Goal: Navigation & Orientation: Understand site structure

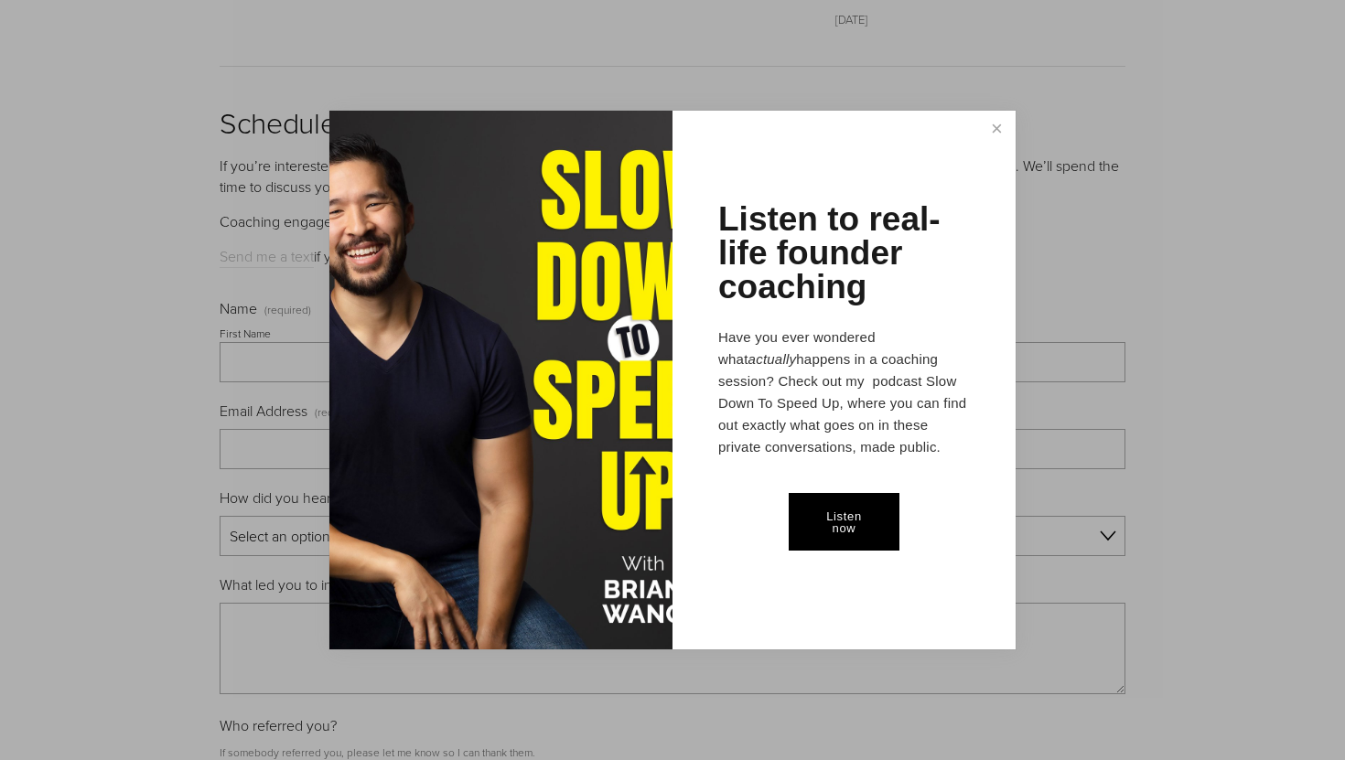
scroll to position [7529, 0]
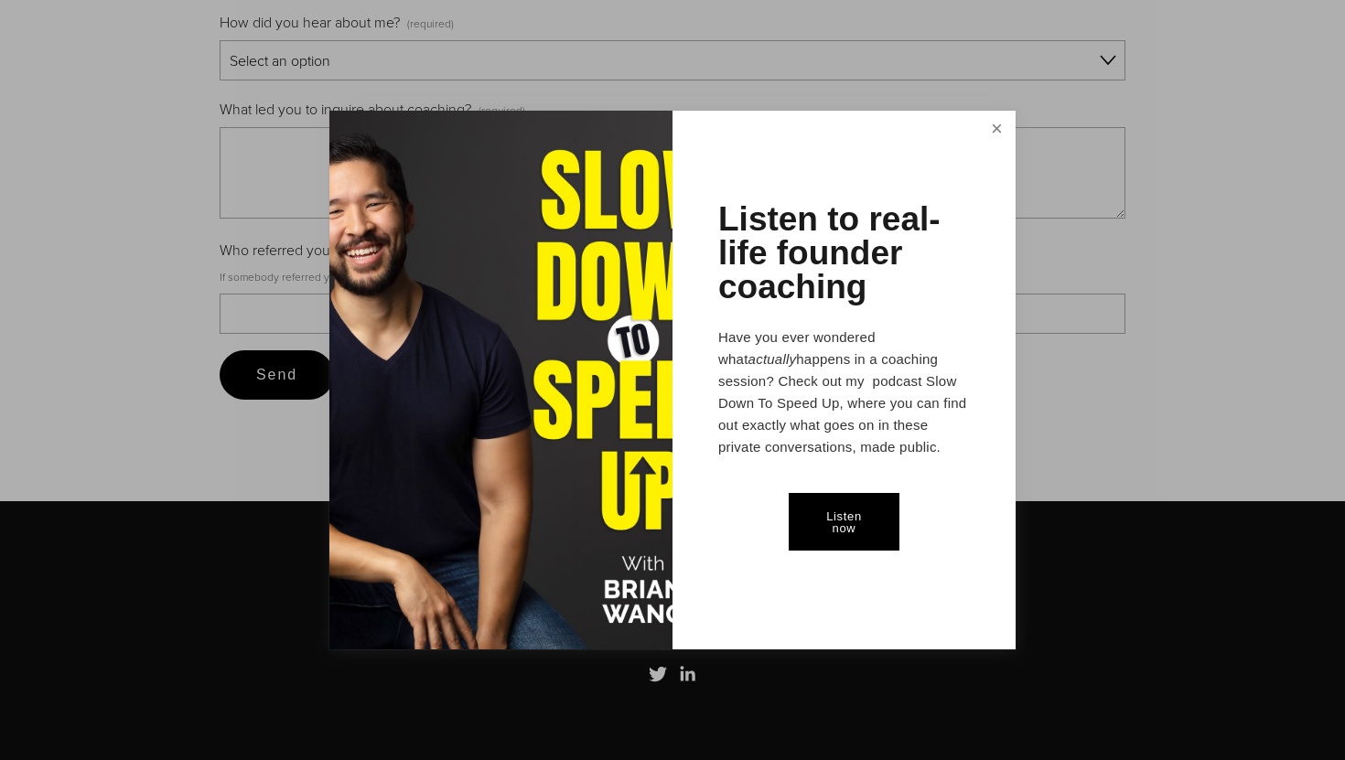
click at [998, 130] on link "Close" at bounding box center [997, 130] width 32 height 34
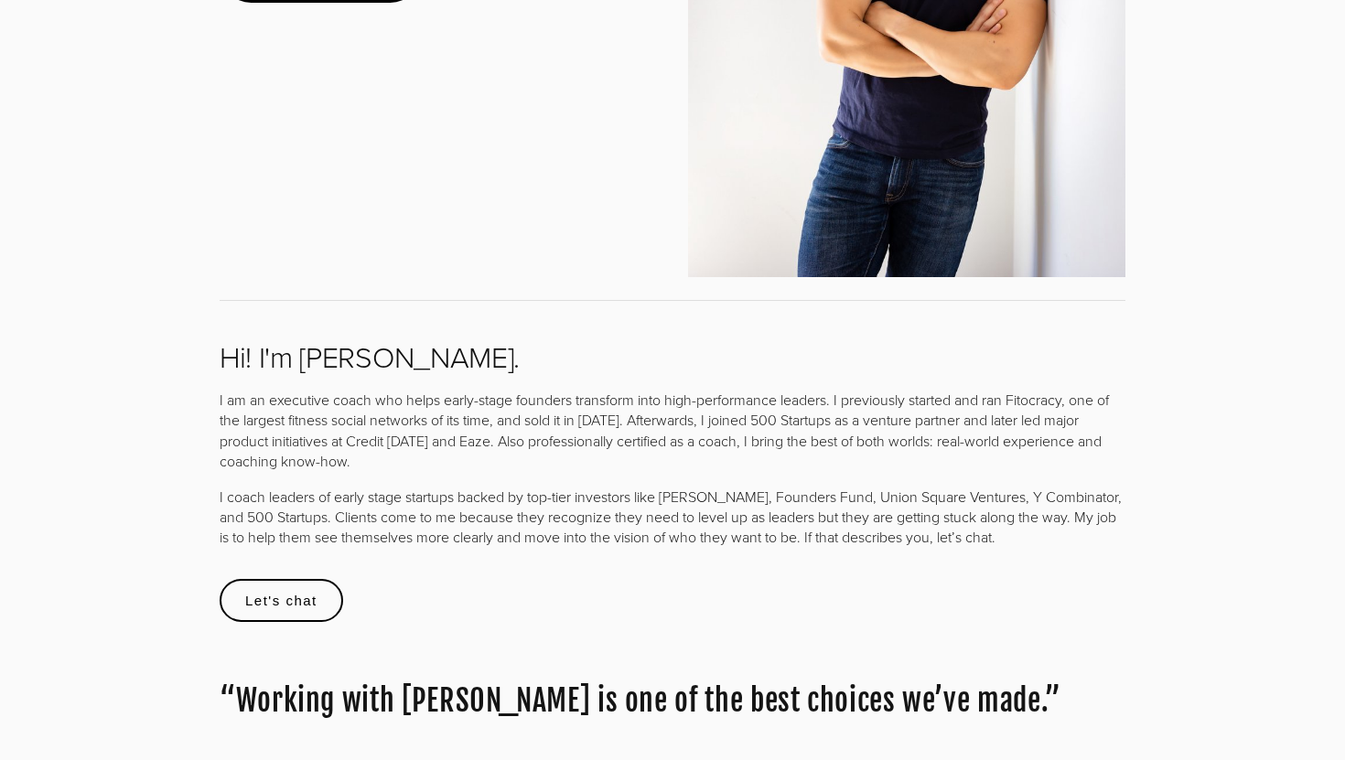
scroll to position [0, 0]
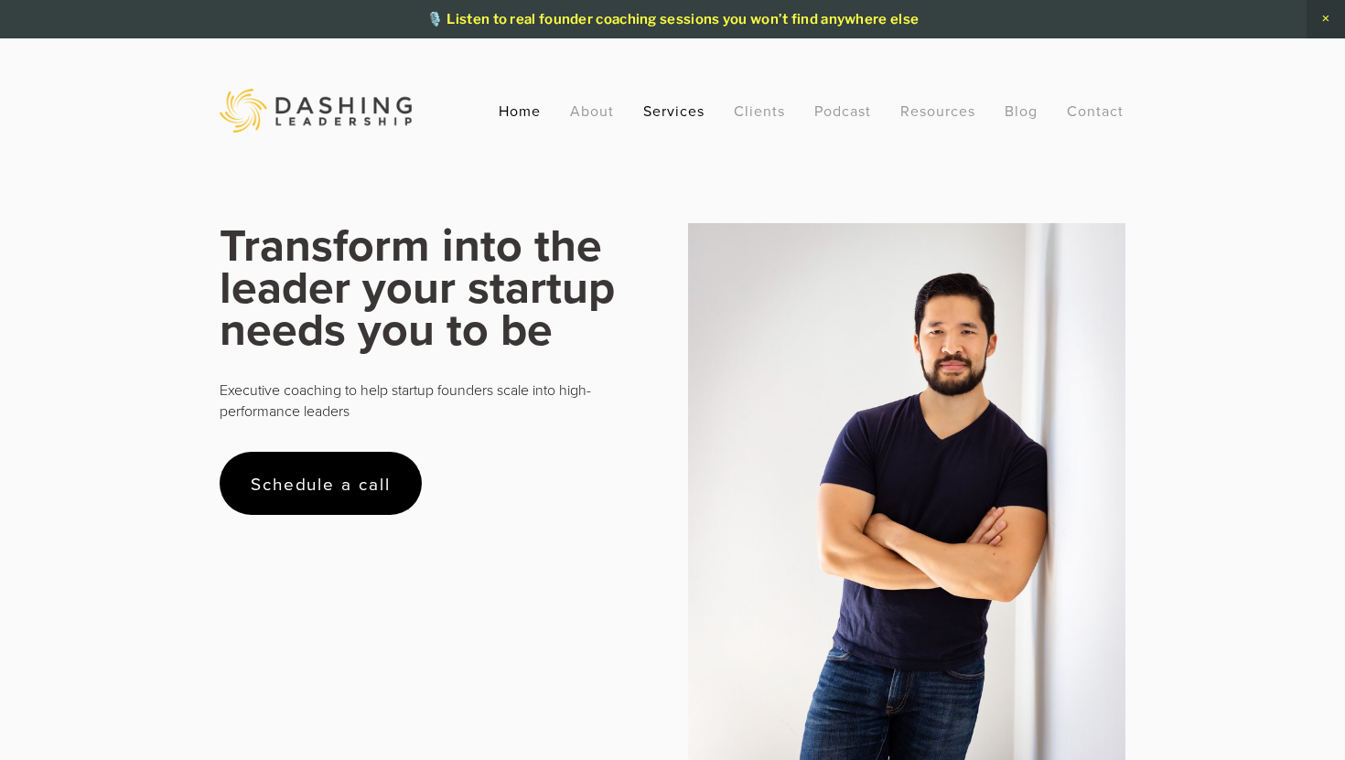
click at [655, 113] on link "Services" at bounding box center [673, 110] width 61 height 33
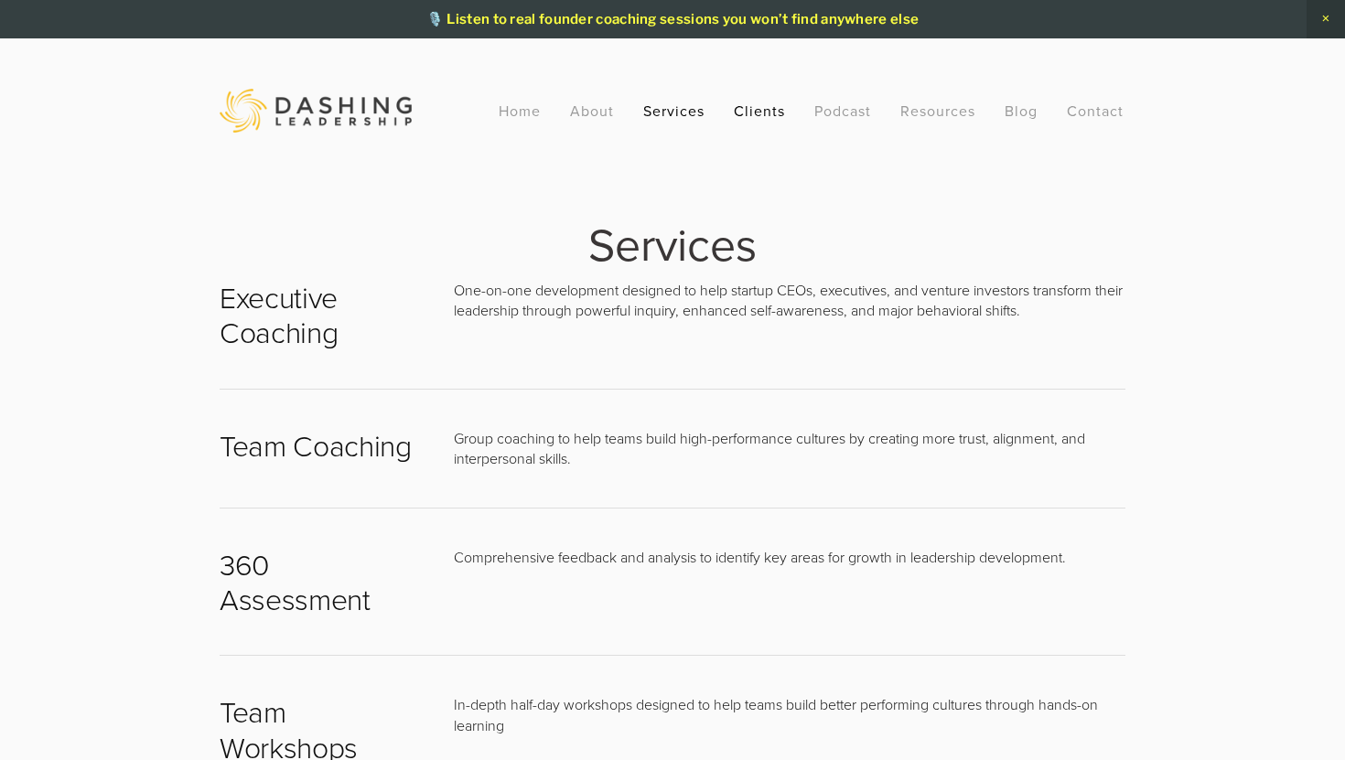
click at [743, 113] on link "Clients" at bounding box center [759, 110] width 51 height 33
